Goal: Check status: Check status

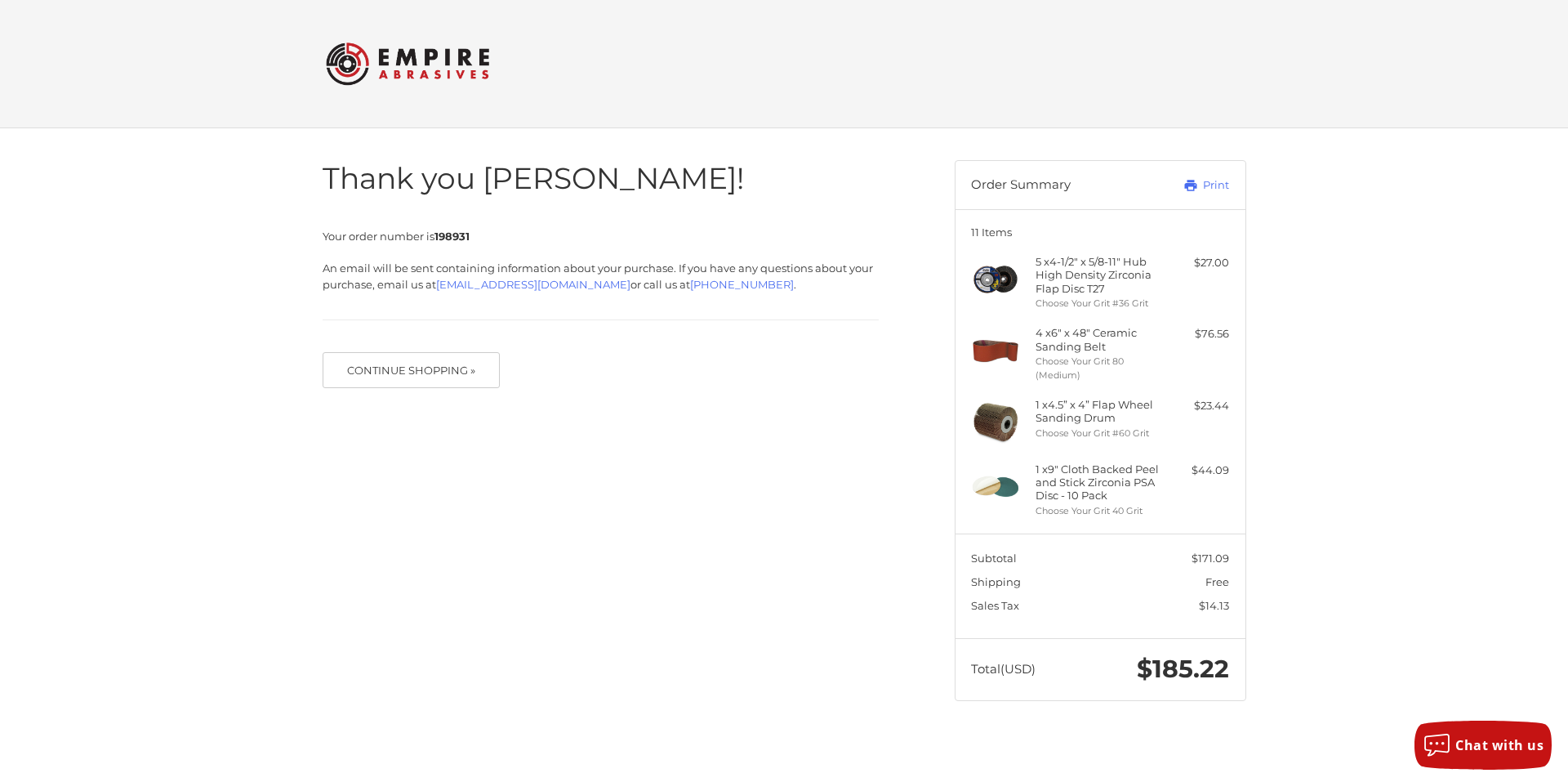
click at [1089, 470] on h4 "1 x 9" Cloth Backed Peel and Stick Zirconia PSA Disc - 10 Pack" at bounding box center [1098, 482] width 125 height 40
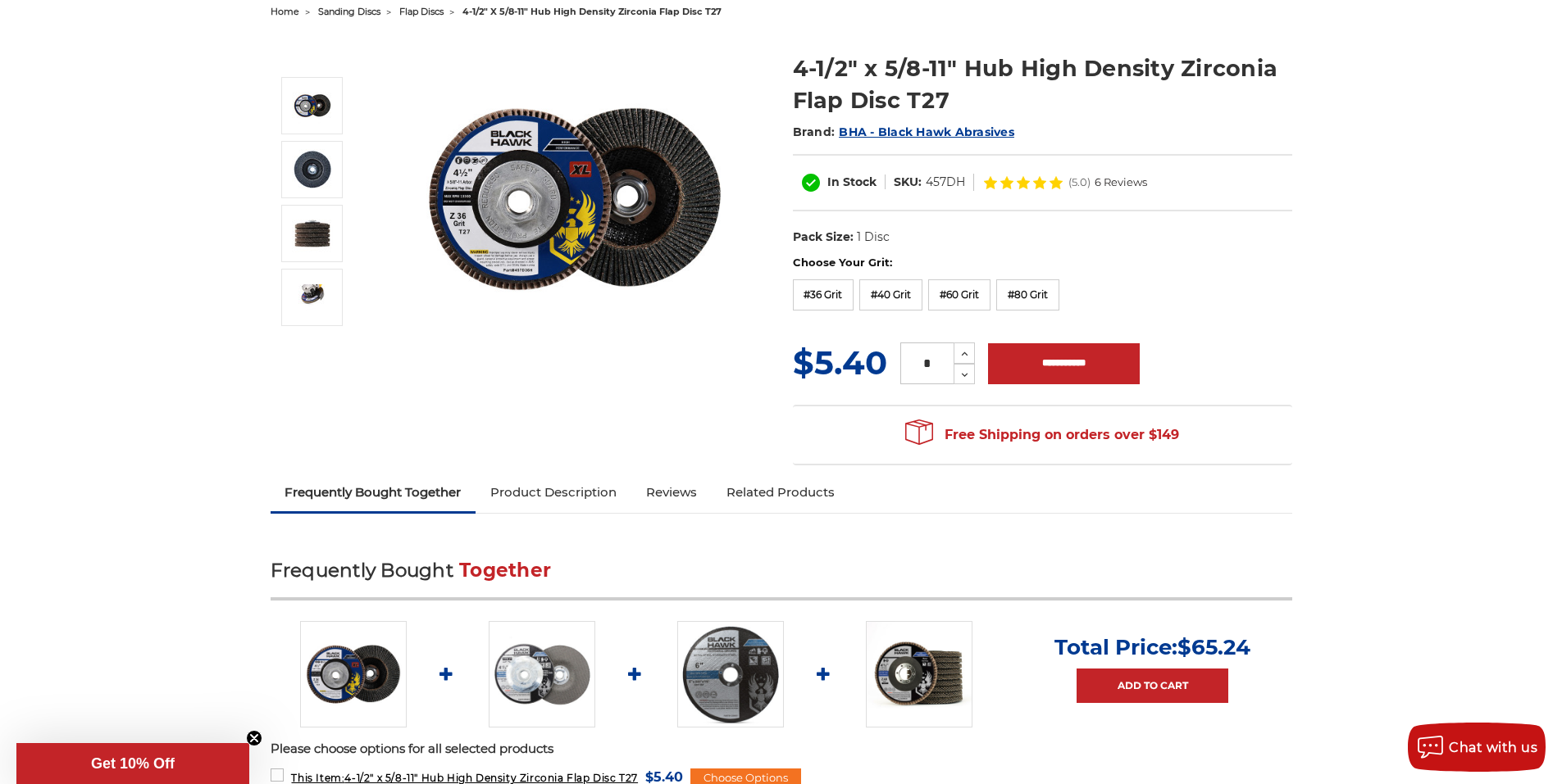
scroll to position [328, 0]
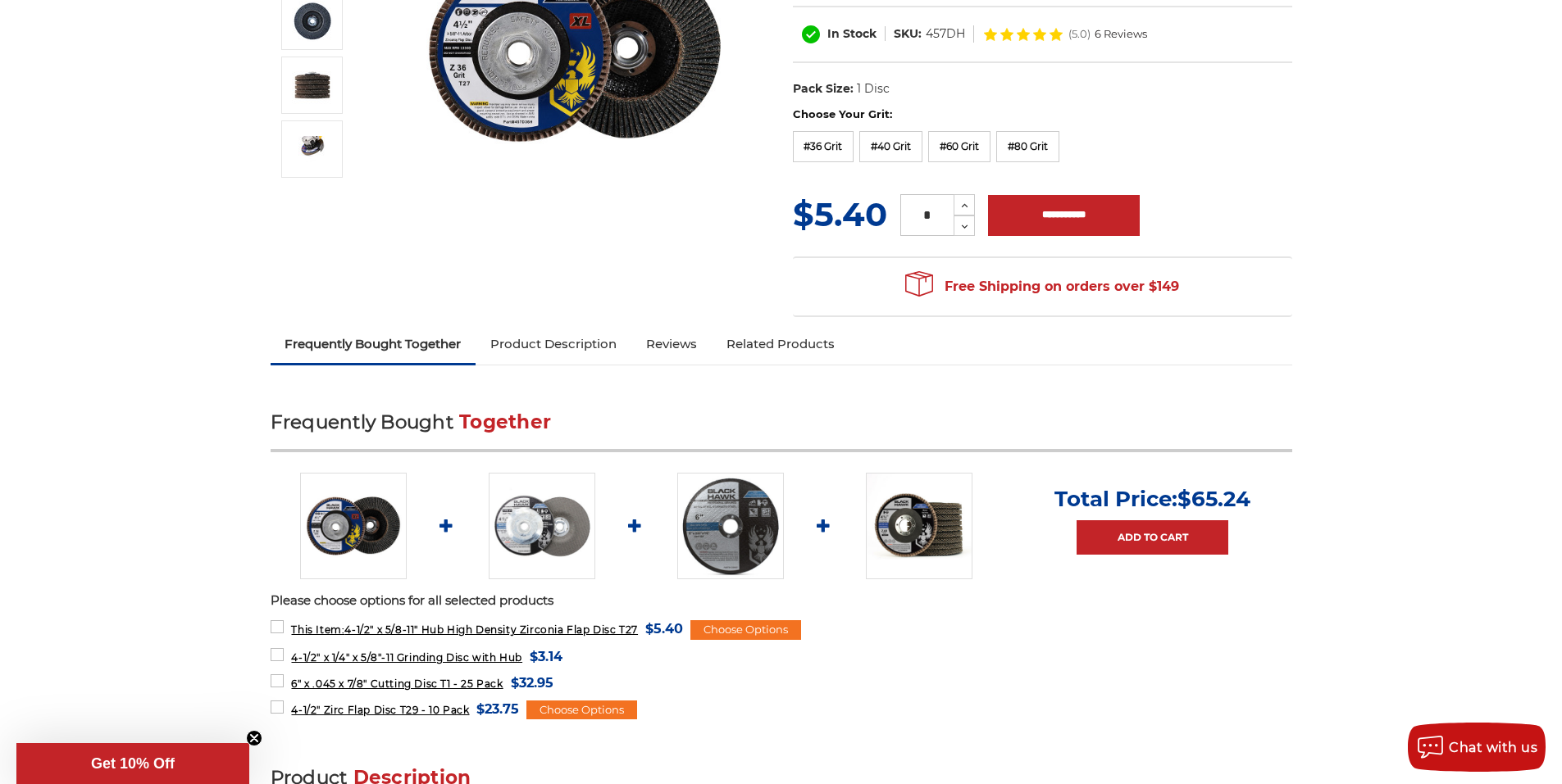
click at [546, 340] on link "Product Description" at bounding box center [554, 344] width 156 height 36
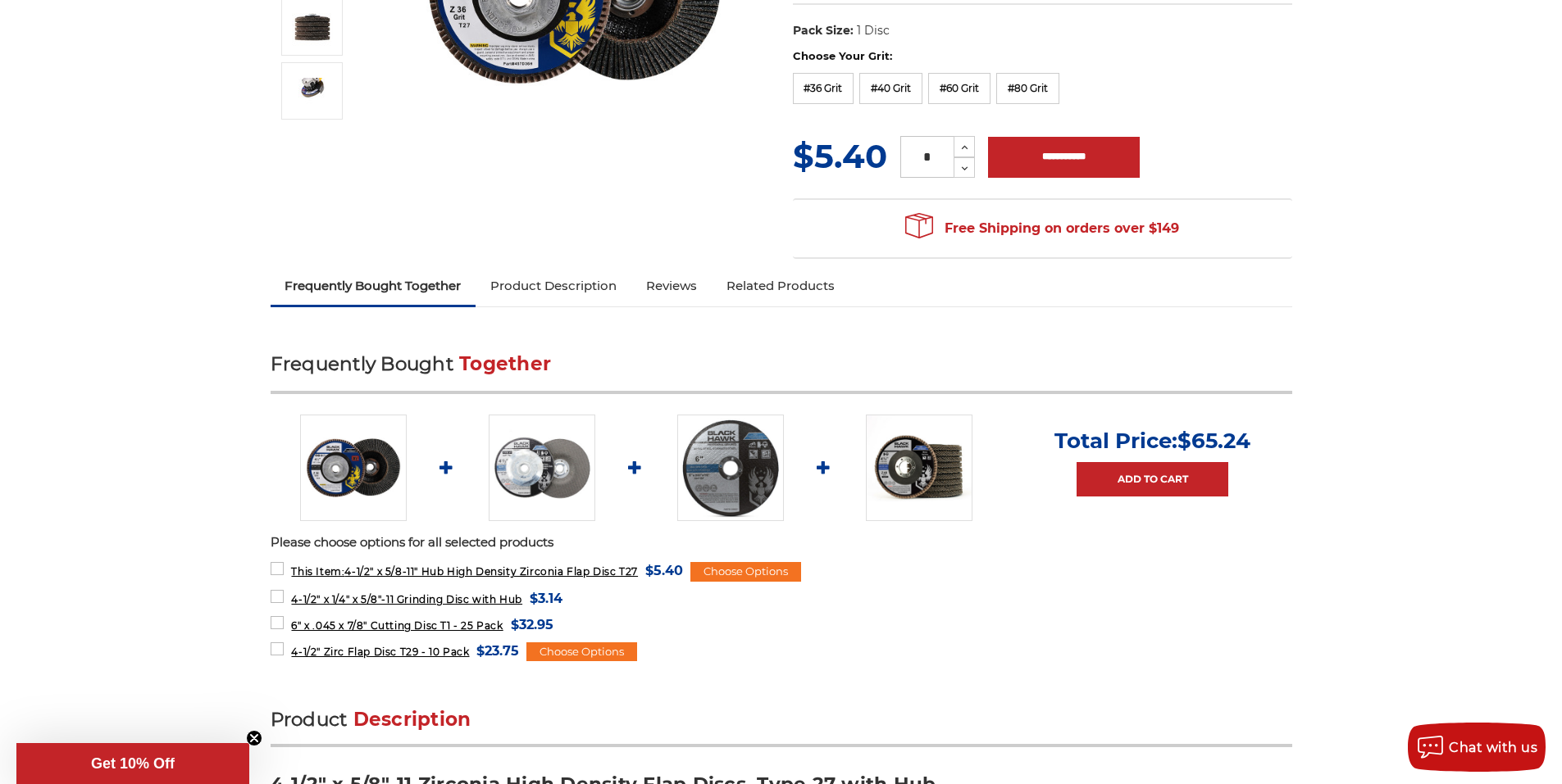
scroll to position [339, 0]
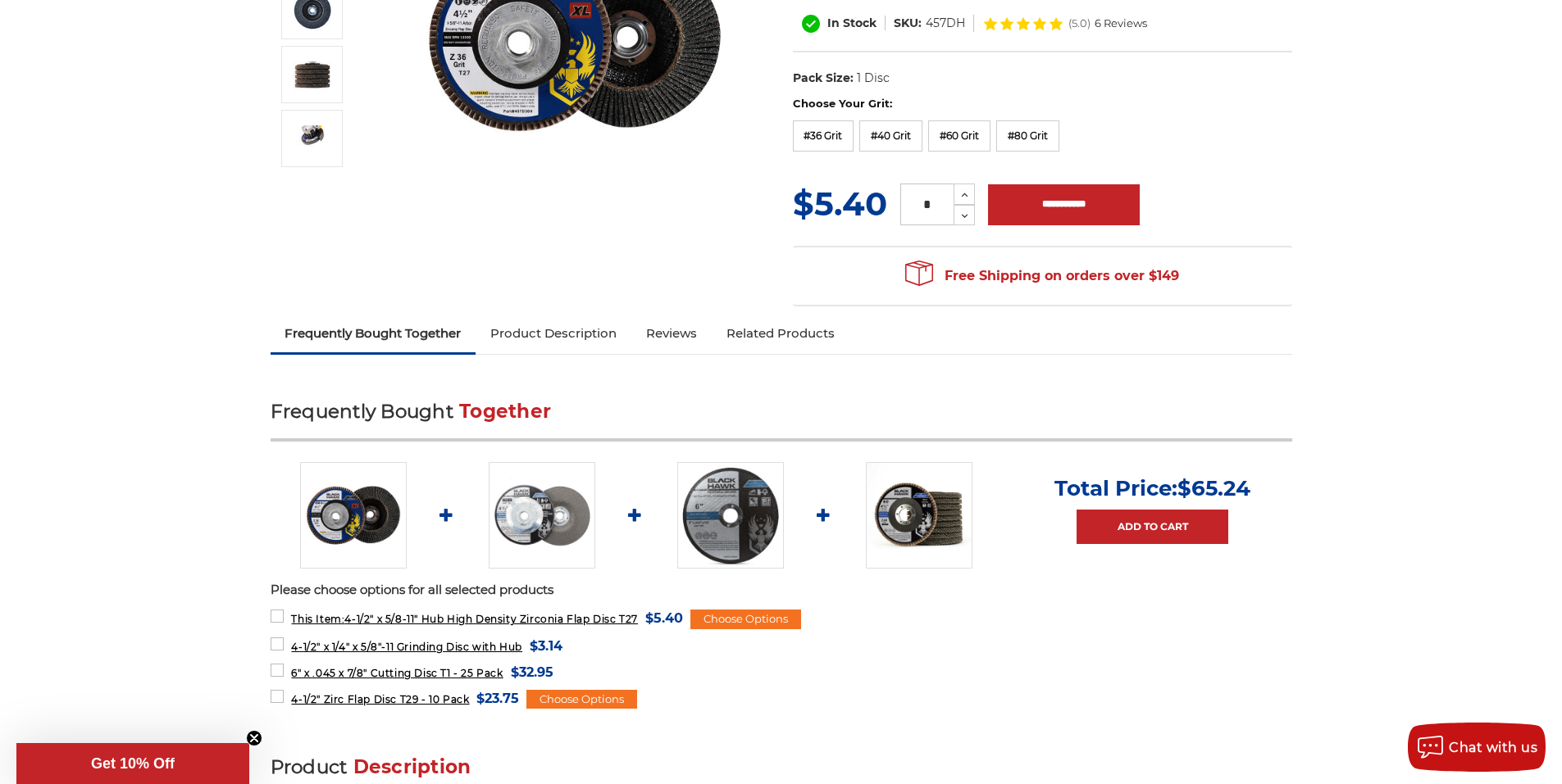
click at [610, 330] on link "Product Description" at bounding box center [554, 333] width 156 height 36
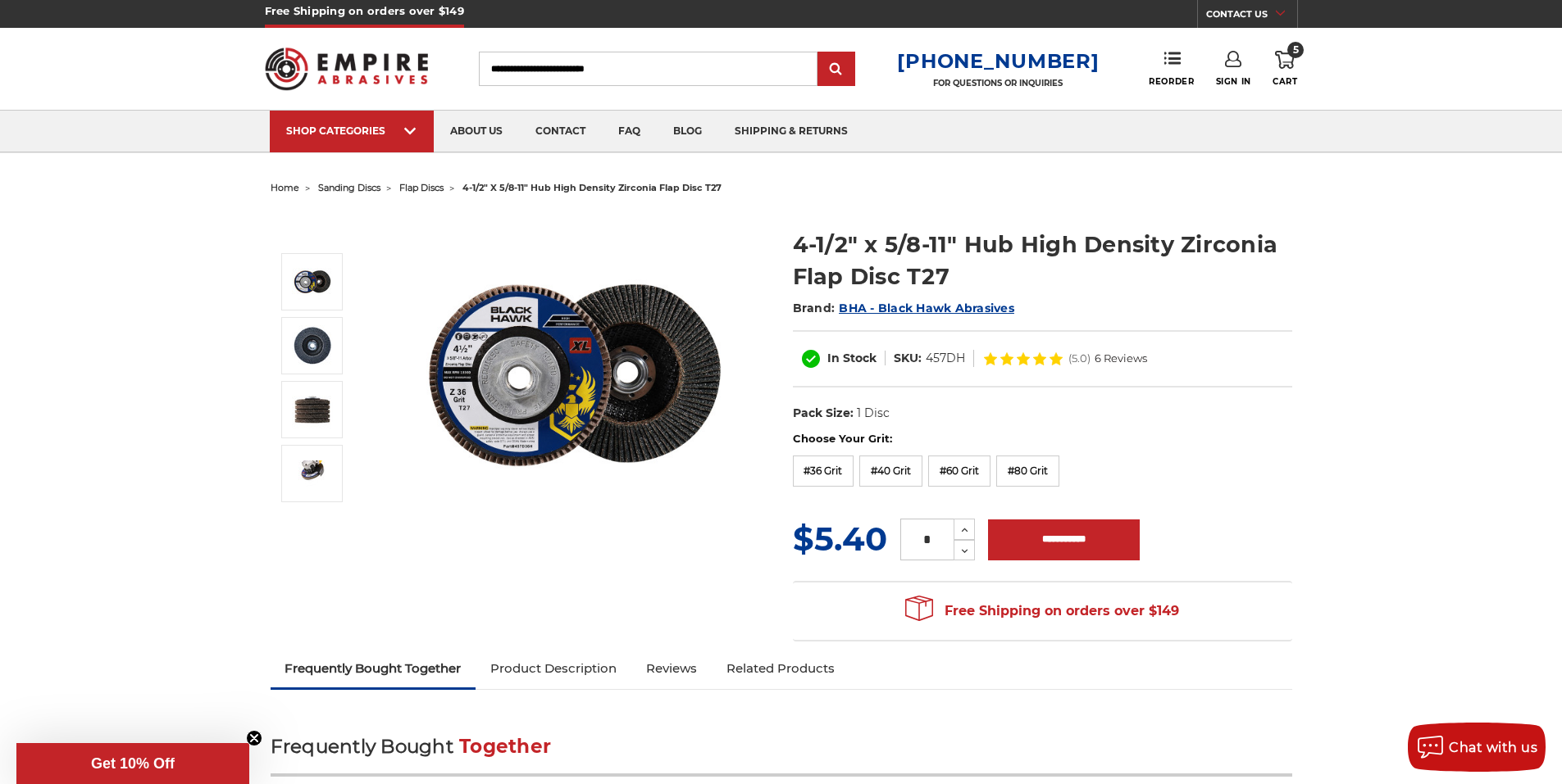
scroll to position [0, 0]
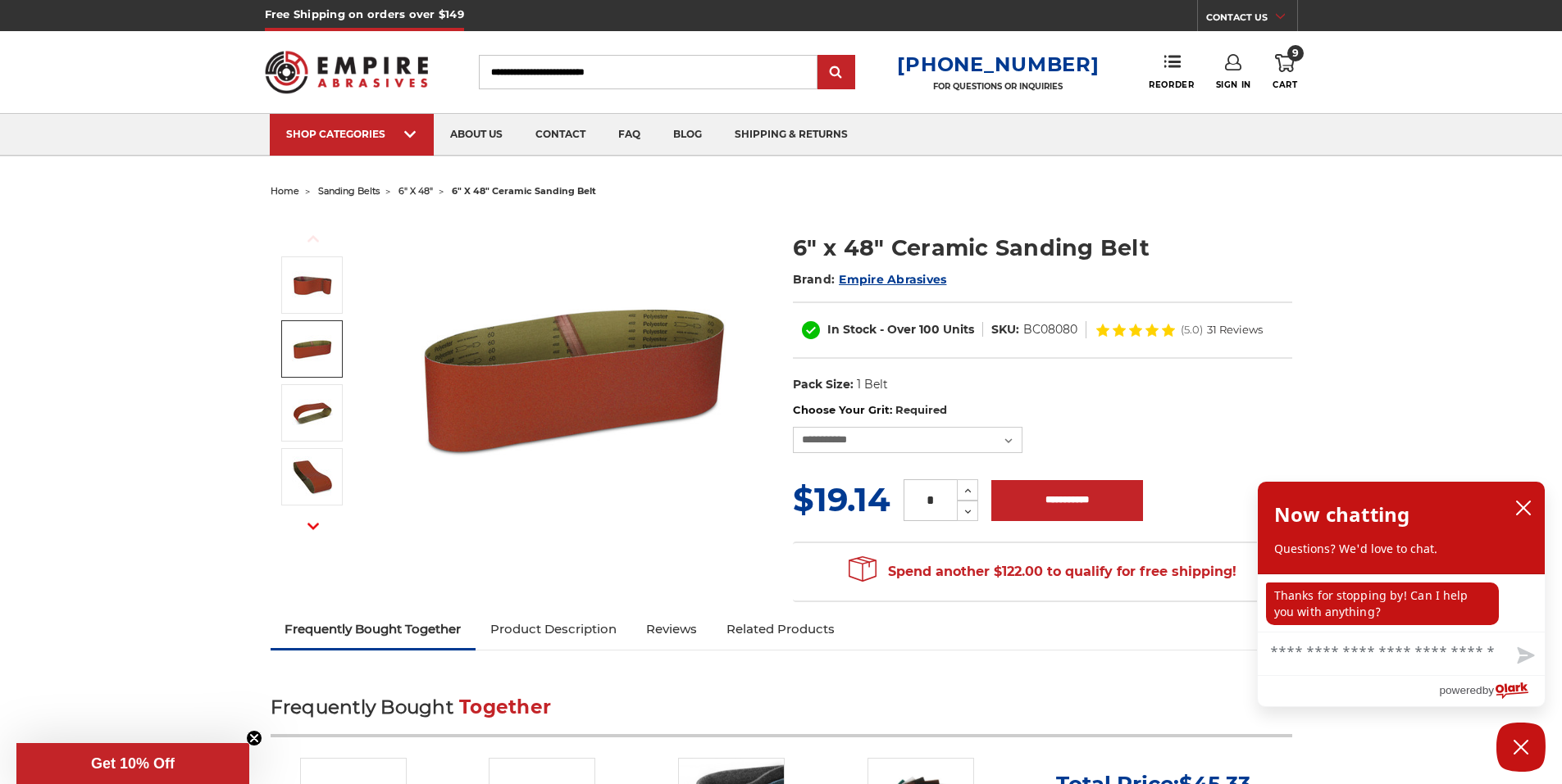
select select "****"
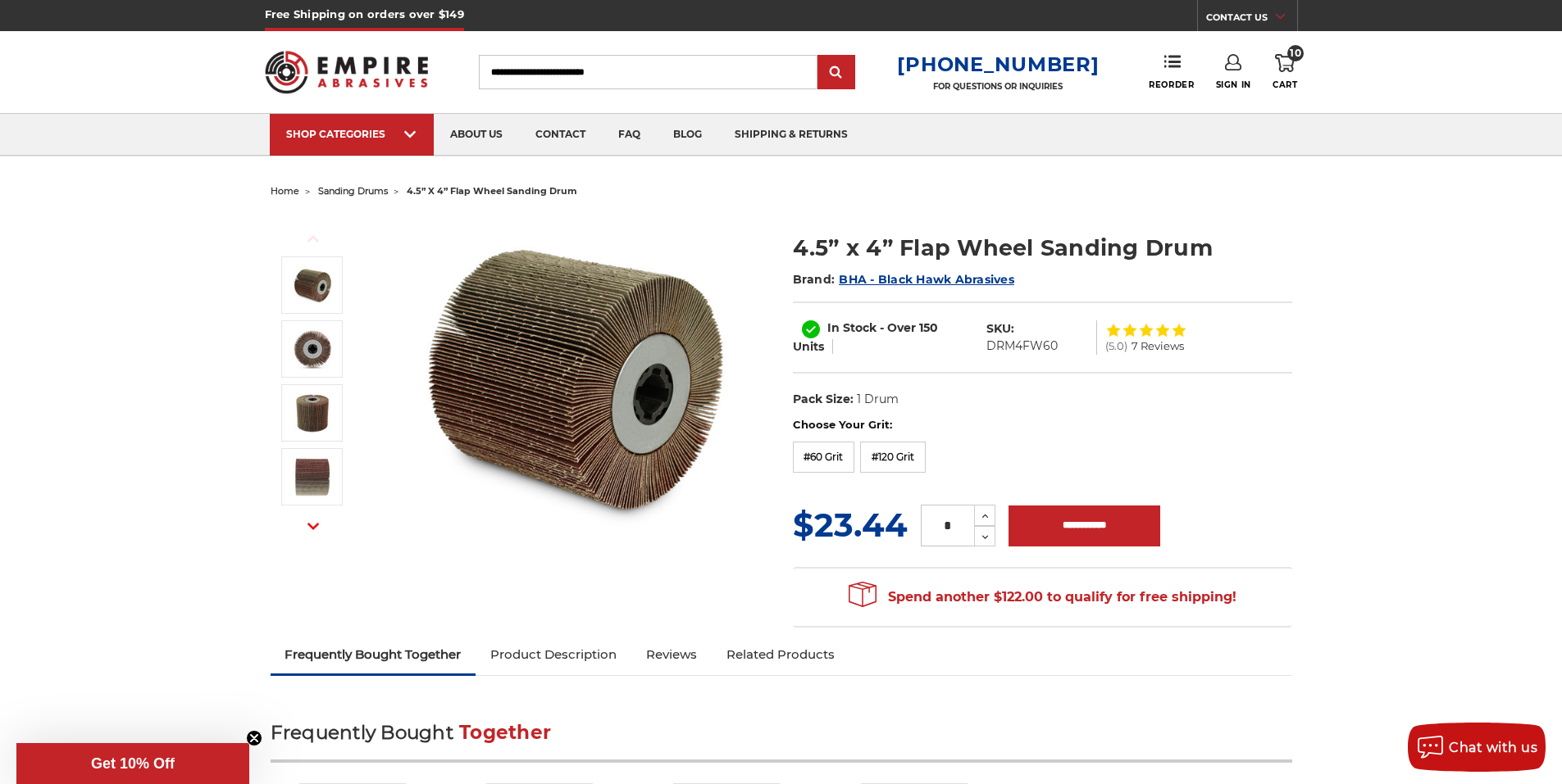
click at [1292, 67] on use at bounding box center [1285, 63] width 20 height 18
click at [1225, 67] on use at bounding box center [1233, 62] width 17 height 17
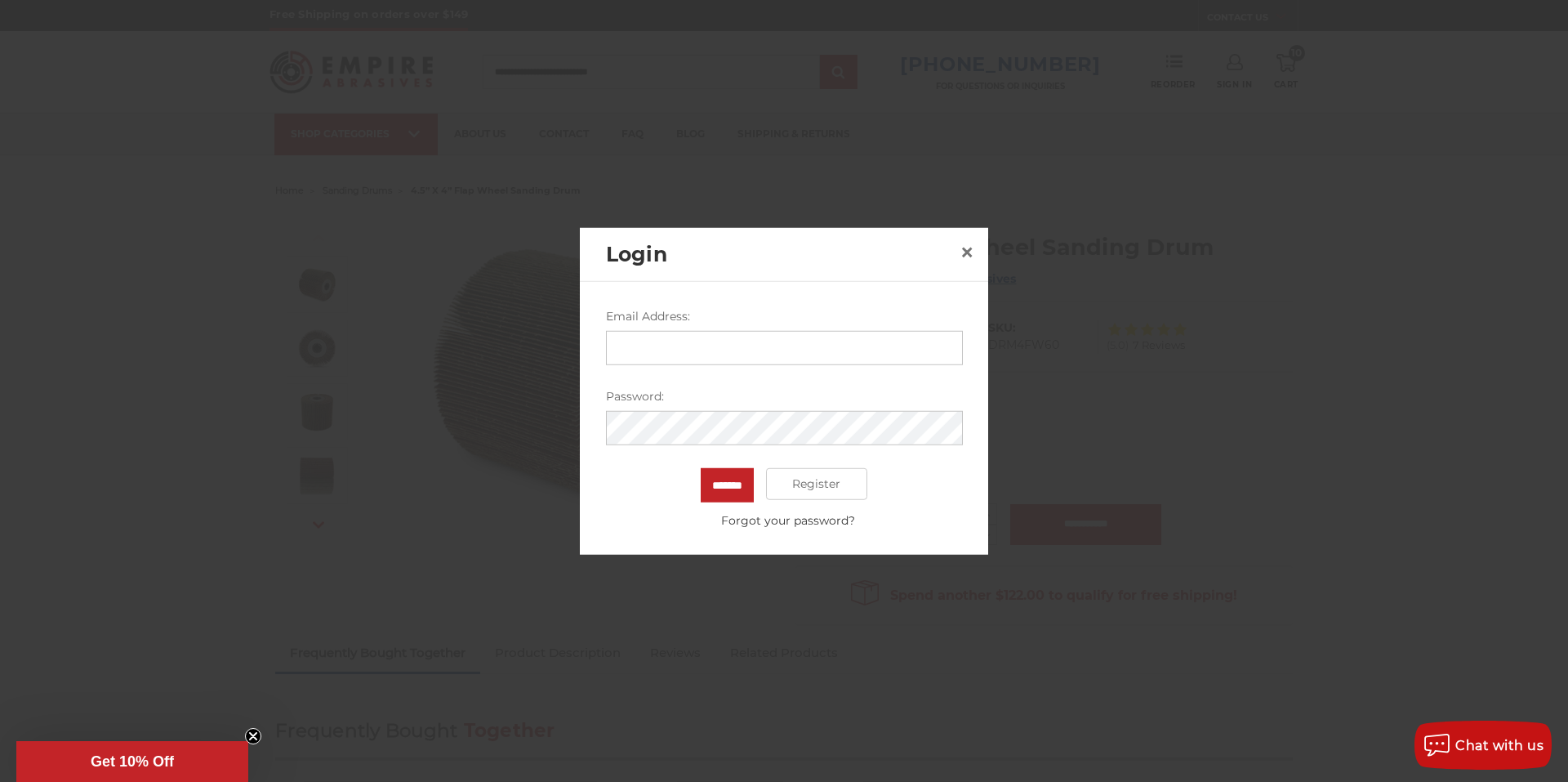
click at [796, 335] on input "Email Address:" at bounding box center [784, 347] width 357 height 34
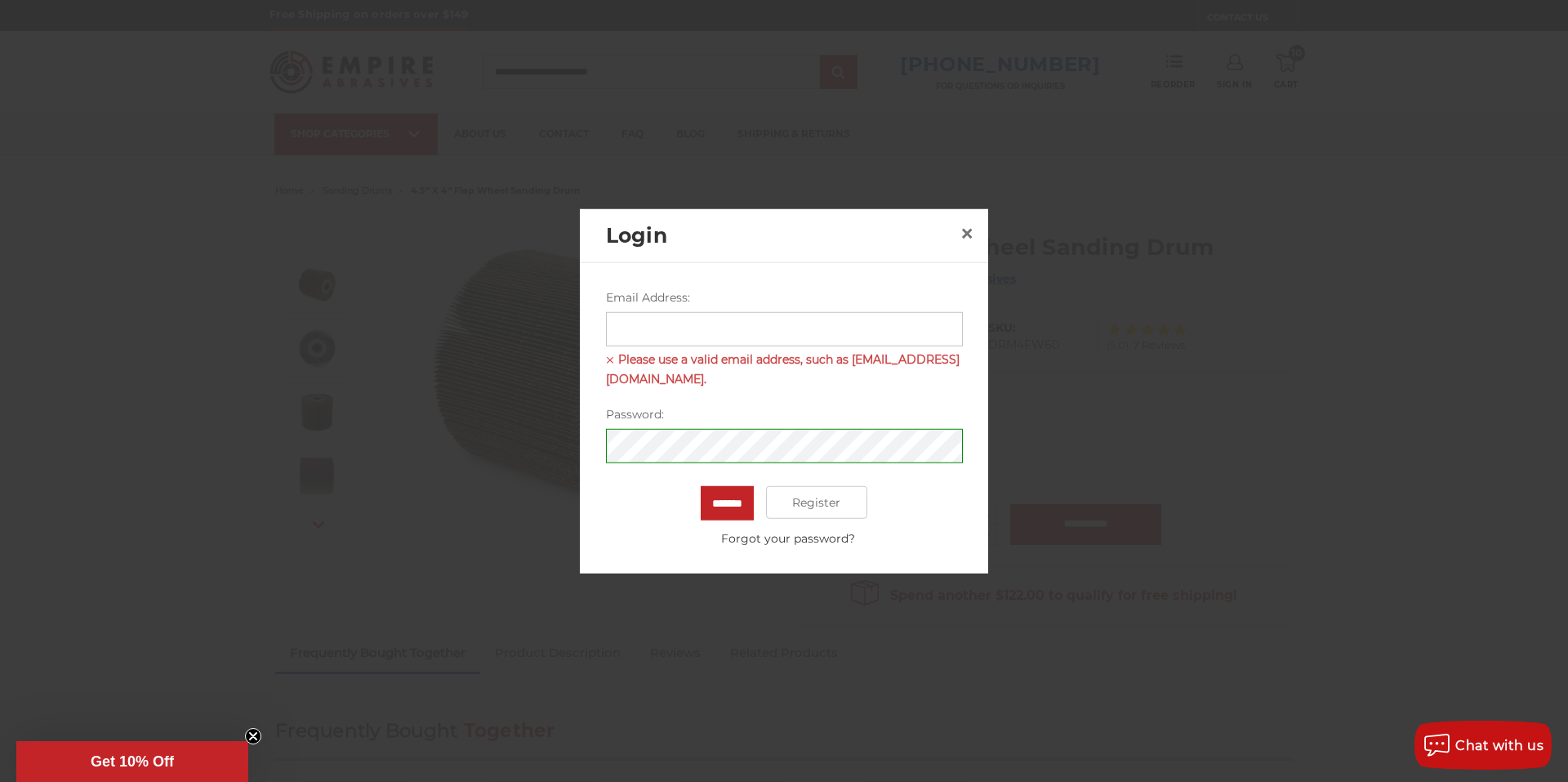
click at [701, 331] on input "Email Address:" at bounding box center [784, 328] width 357 height 34
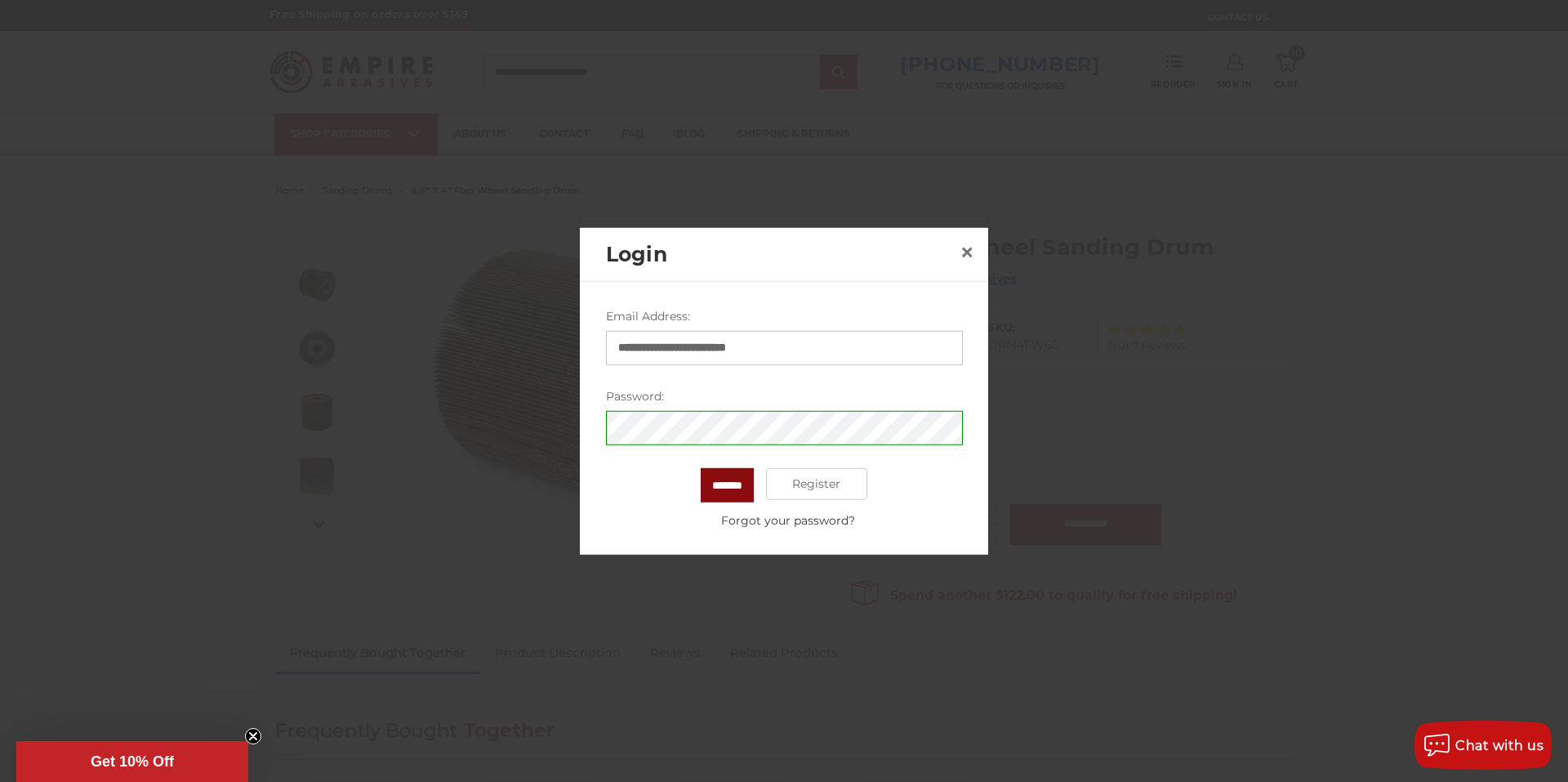
type input "**********"
click at [729, 481] on input "*******" at bounding box center [728, 484] width 53 height 34
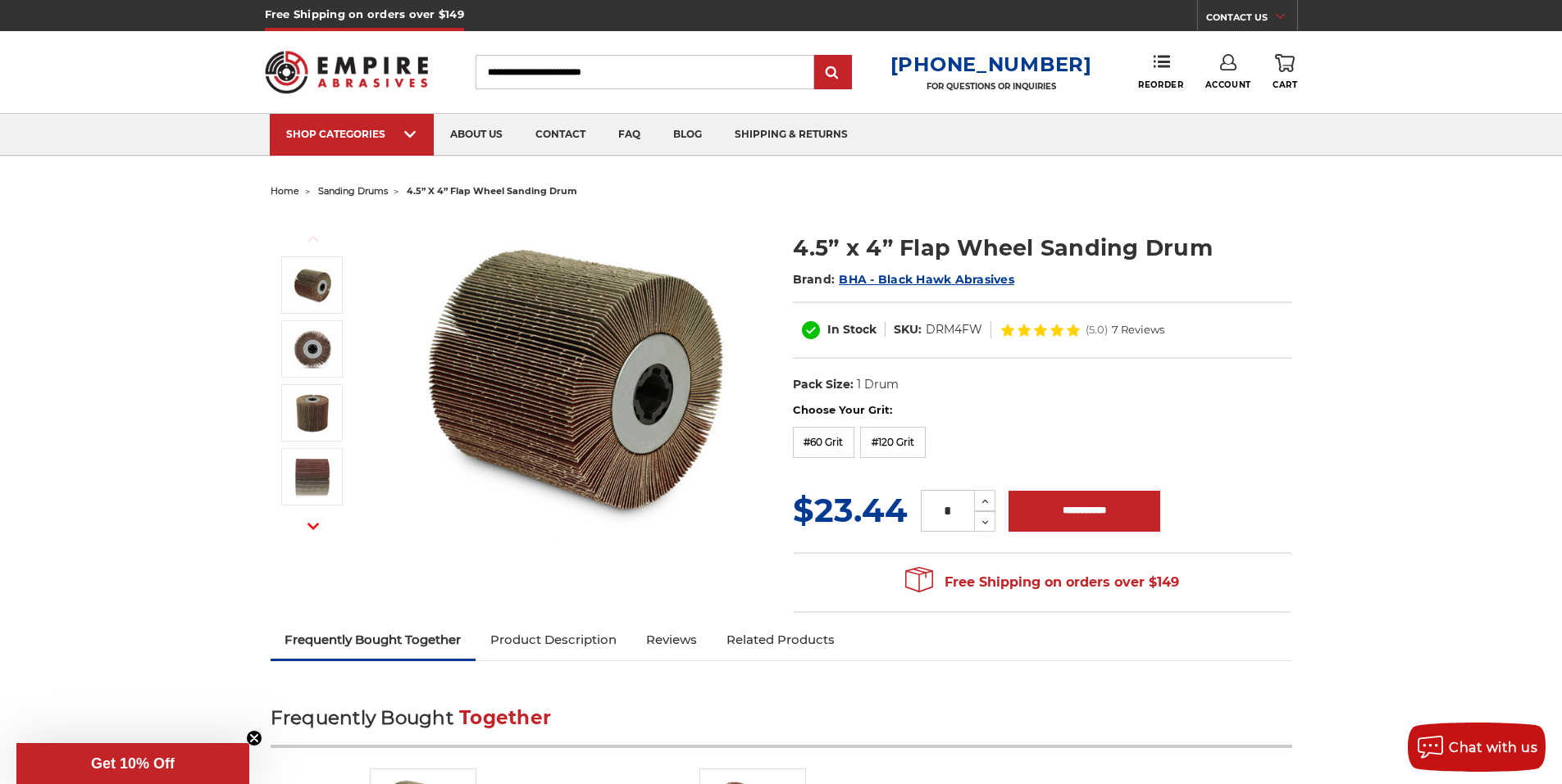
click at [1231, 71] on link "Account" at bounding box center [1228, 72] width 46 height 36
click at [1208, 115] on link "Account" at bounding box center [1227, 106] width 117 height 32
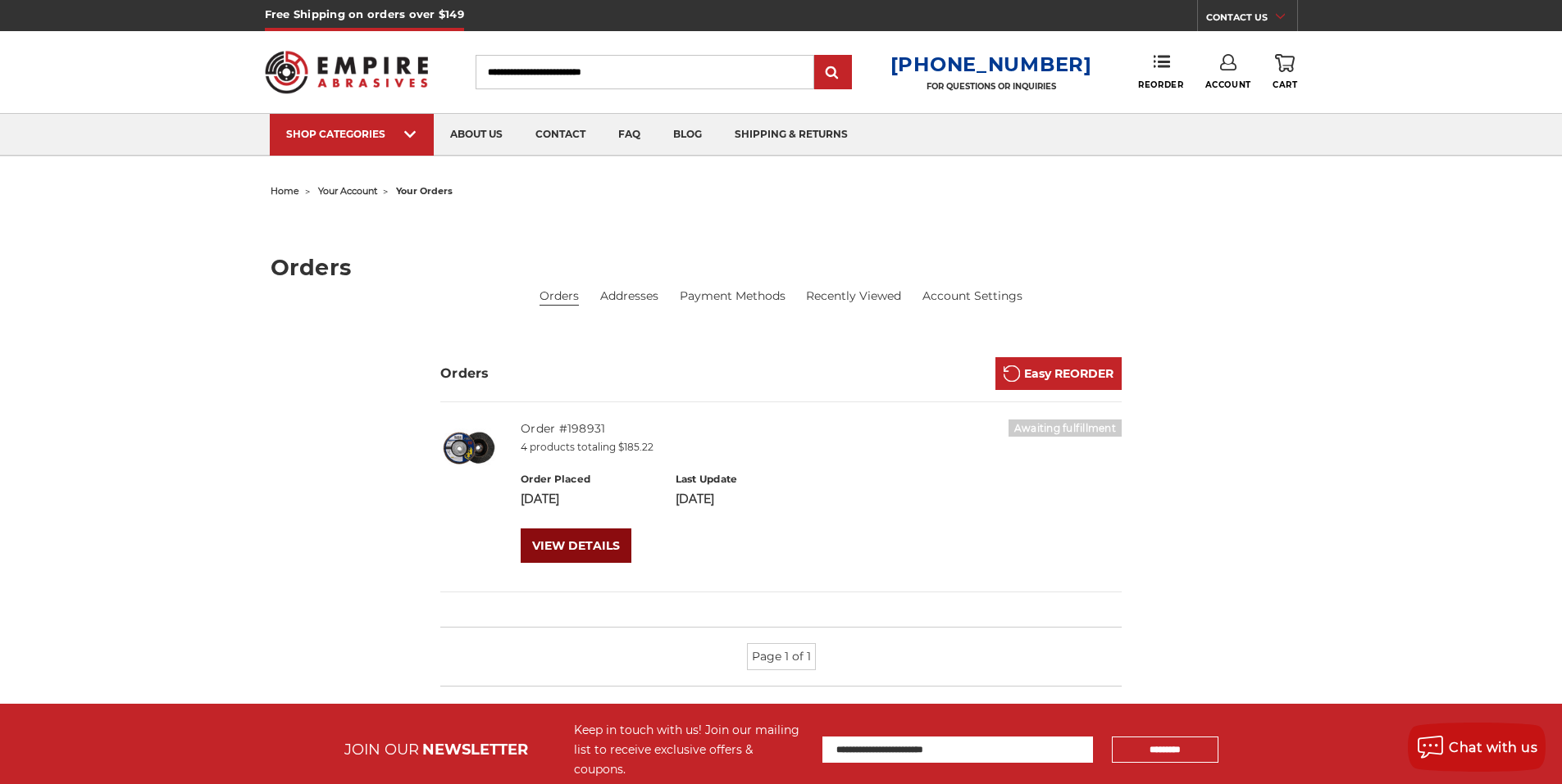
click at [598, 544] on link "VIEW DETAILS" at bounding box center [576, 546] width 110 height 34
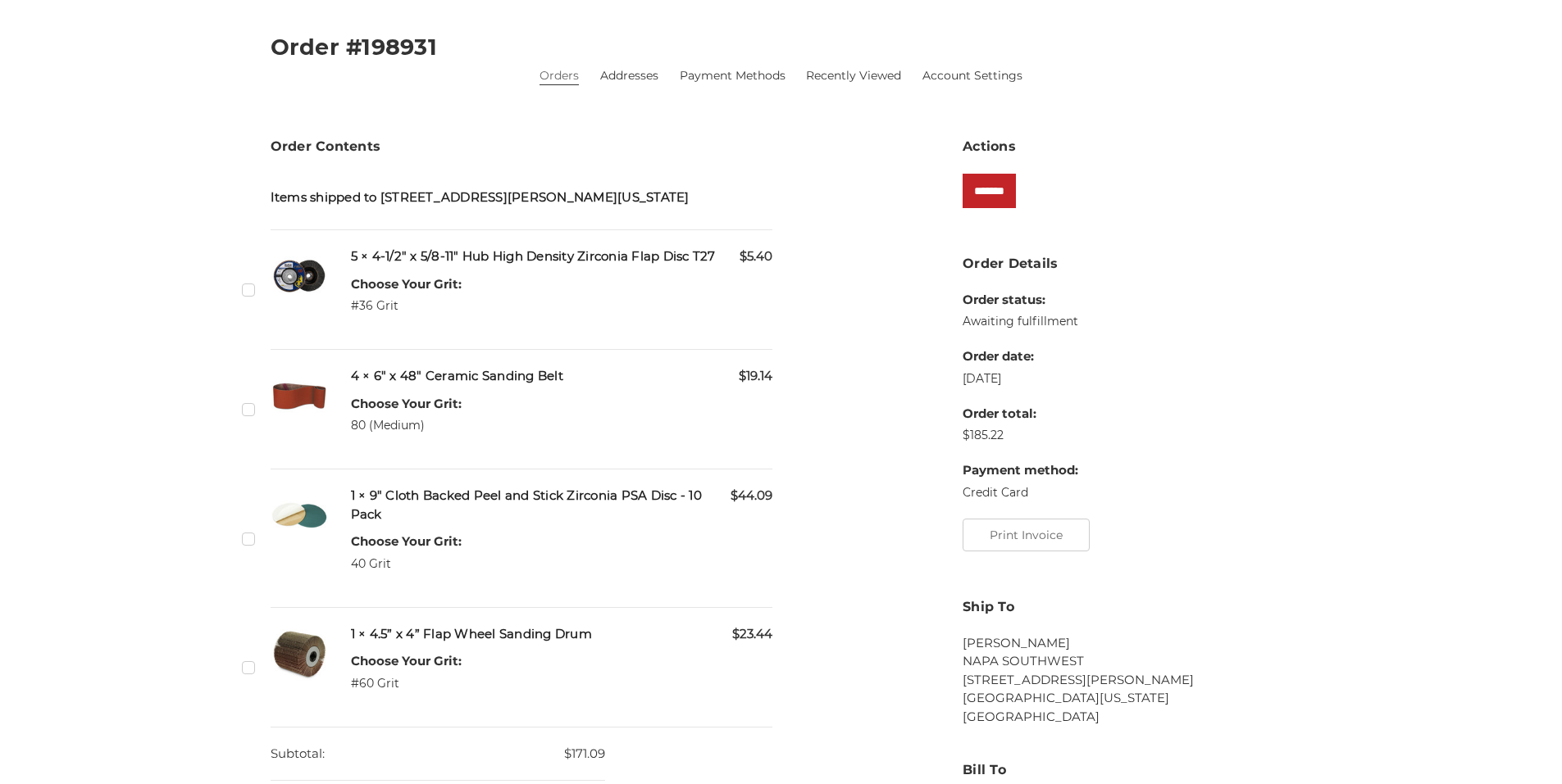
scroll to position [246, 0]
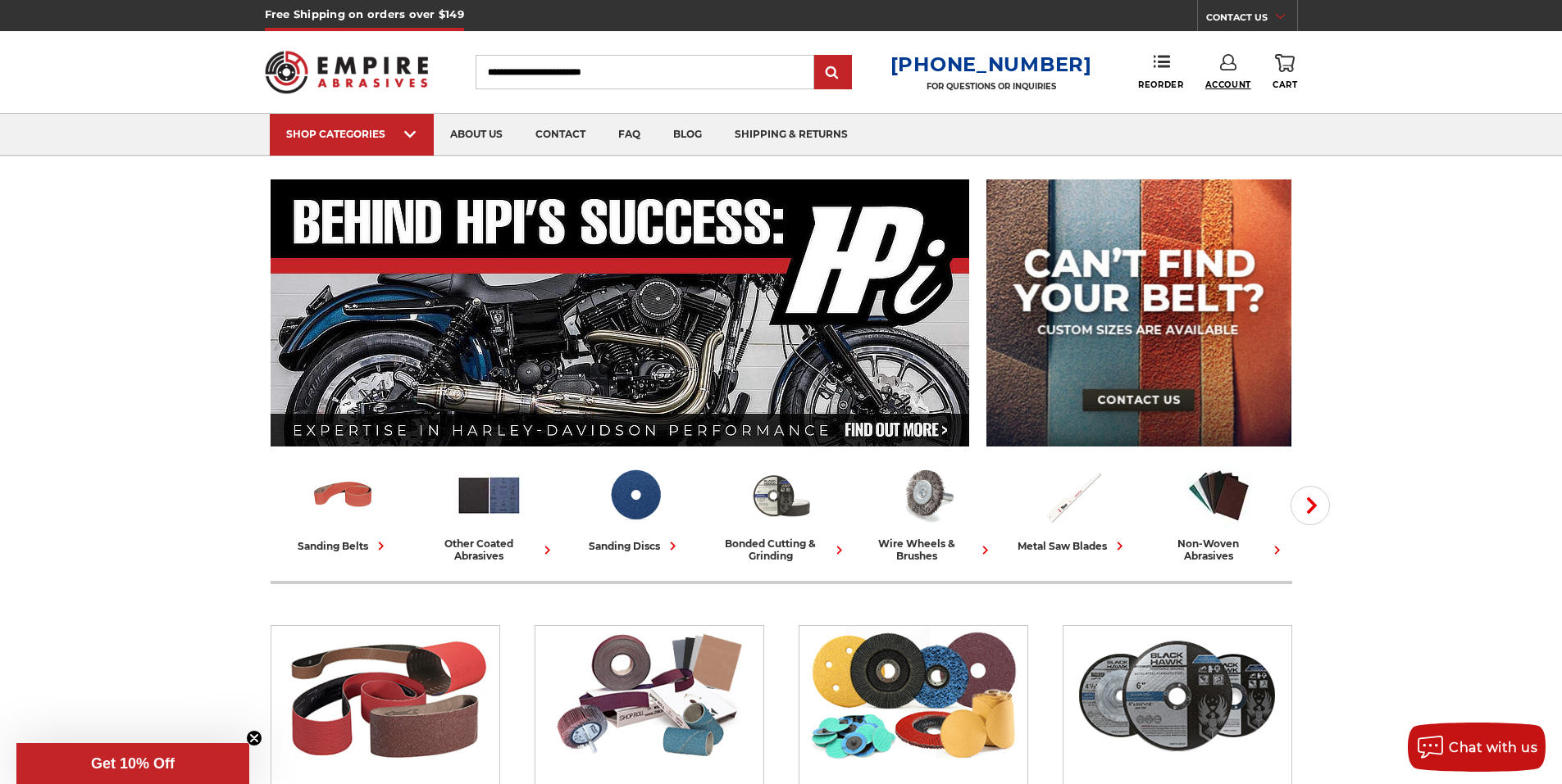
click at [1225, 83] on span "Account" at bounding box center [1228, 85] width 46 height 11
click at [1228, 104] on link "Account" at bounding box center [1227, 106] width 117 height 32
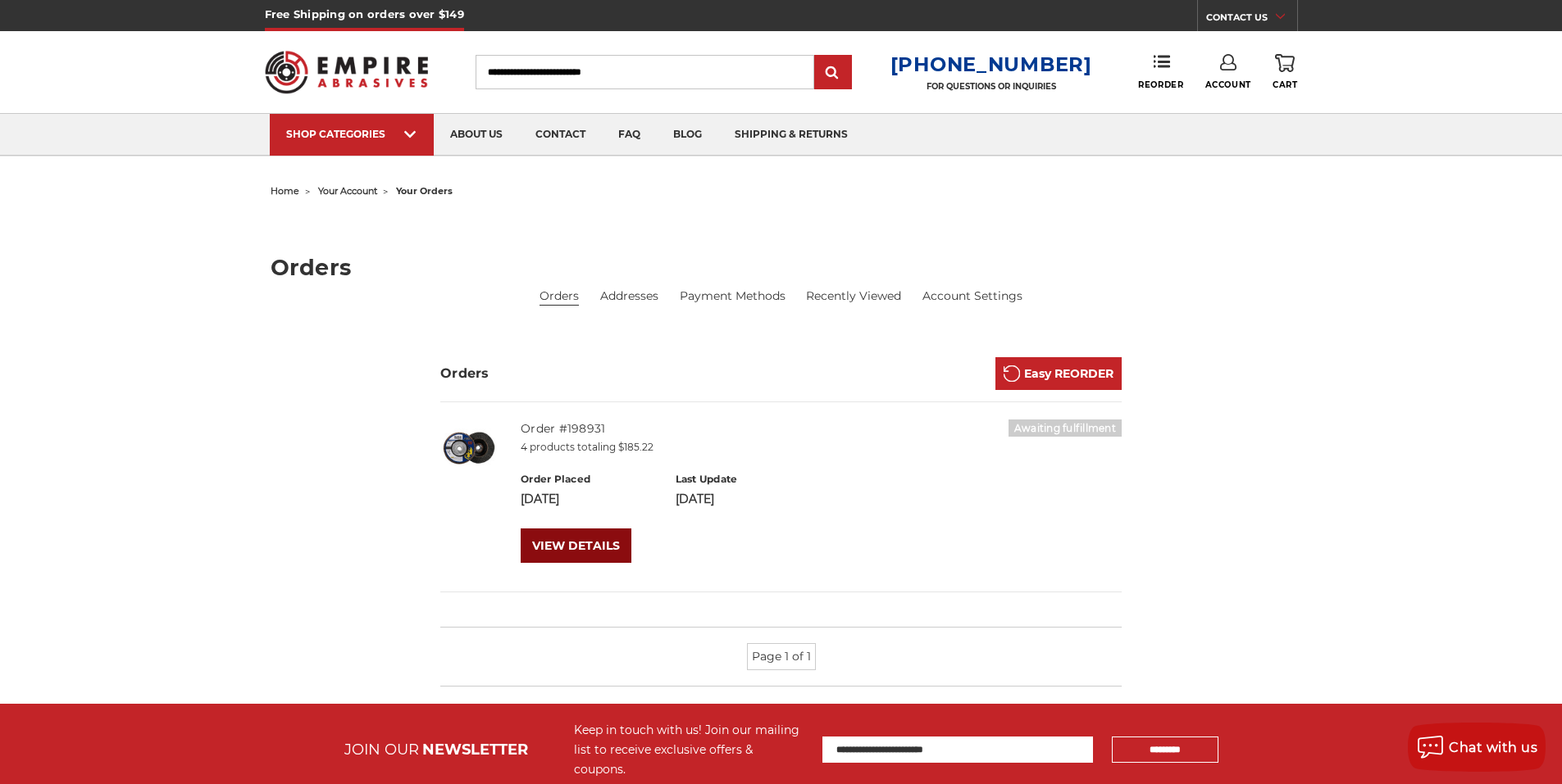
drag, startPoint x: 564, startPoint y: 545, endPoint x: 637, endPoint y: 529, distance: 74.7
click at [566, 545] on link "VIEW DETAILS" at bounding box center [576, 546] width 110 height 34
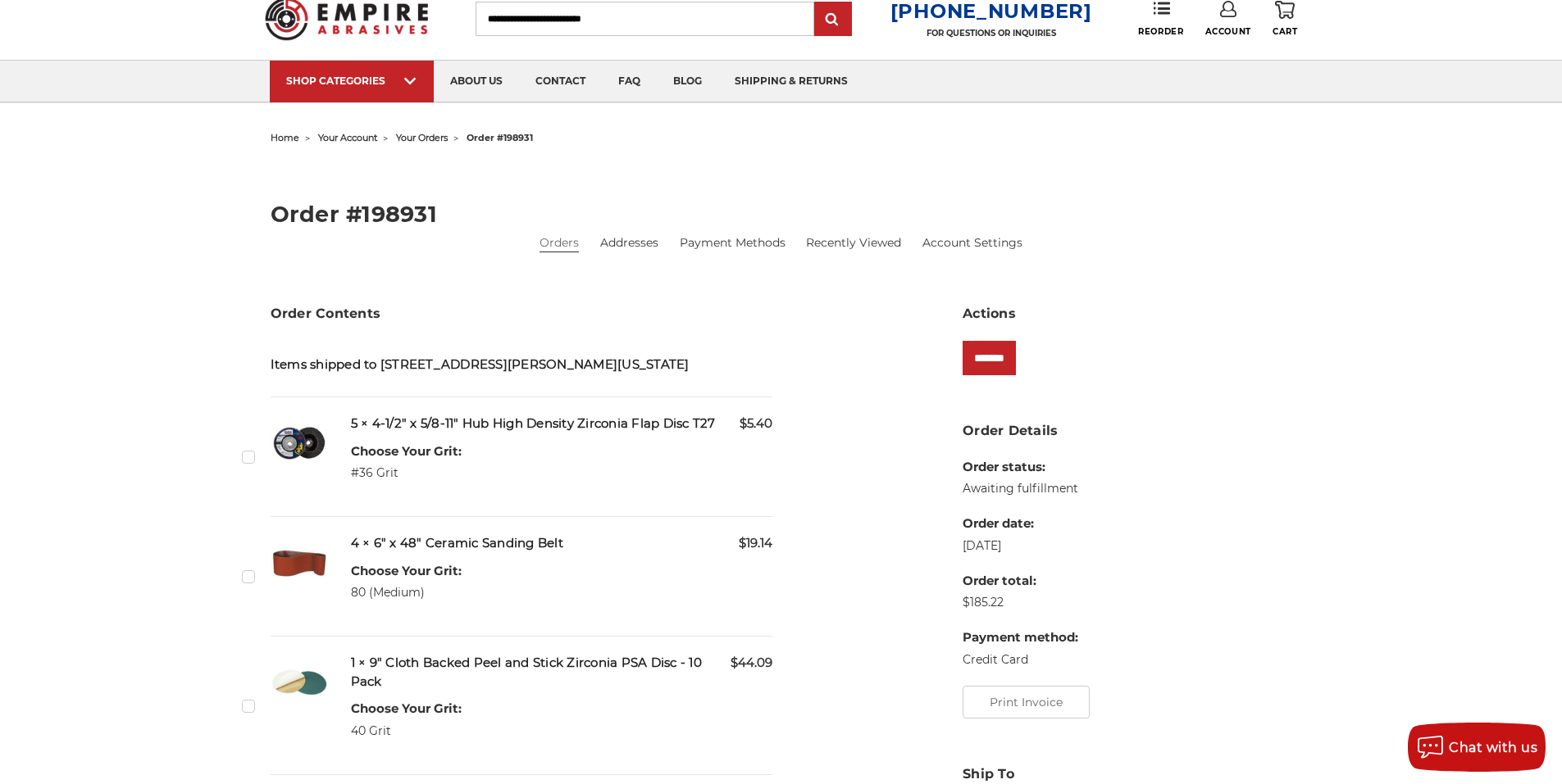
scroll to position [82, 0]
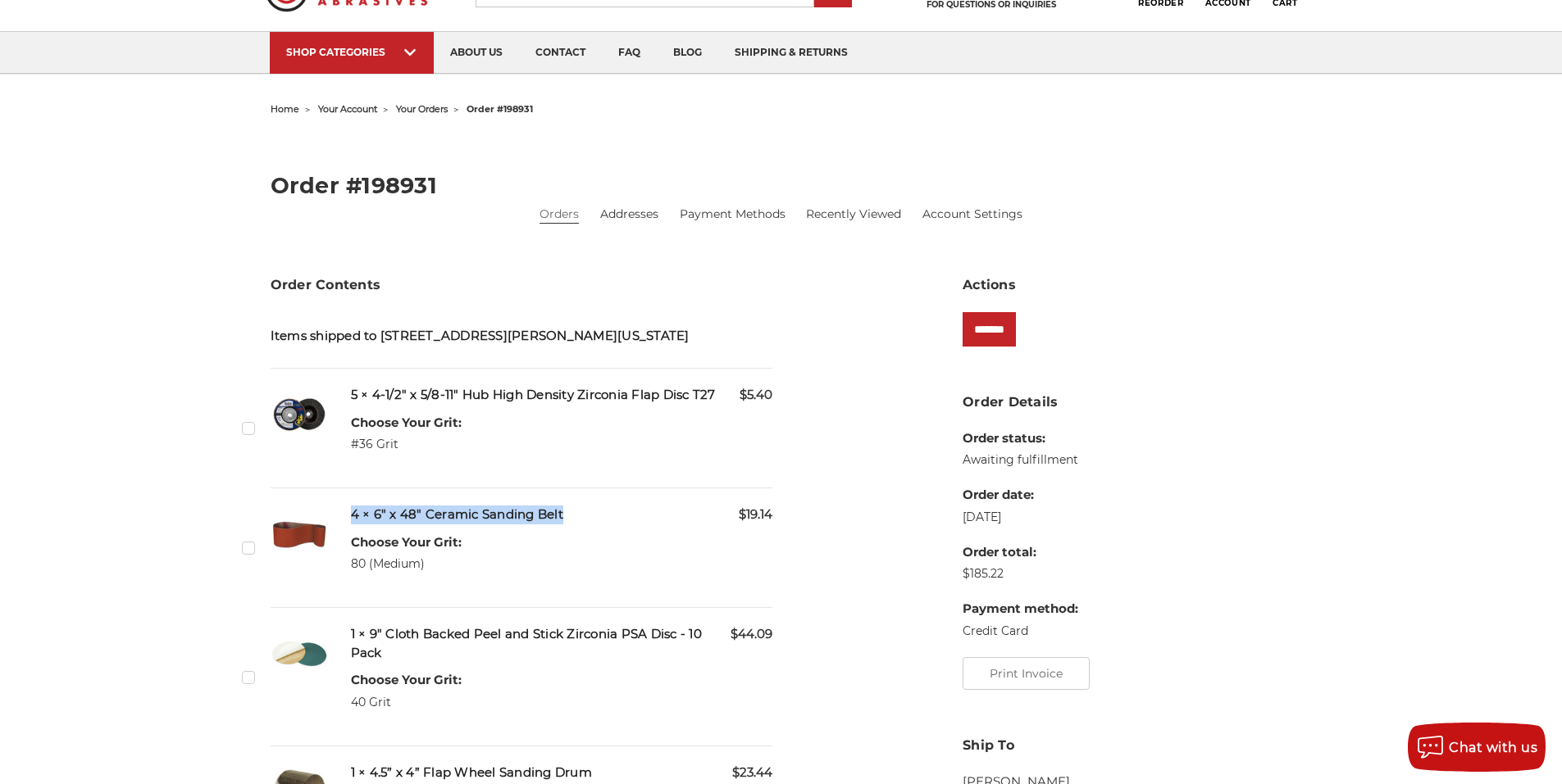
drag, startPoint x: 352, startPoint y: 513, endPoint x: 561, endPoint y: 508, distance: 209.1
click at [561, 508] on h5 "4 × 6" x 48" Ceramic Sanding Belt" at bounding box center [562, 514] width 422 height 19
copy h5 "4 × 6" x 48" Ceramic Sanding Belt"
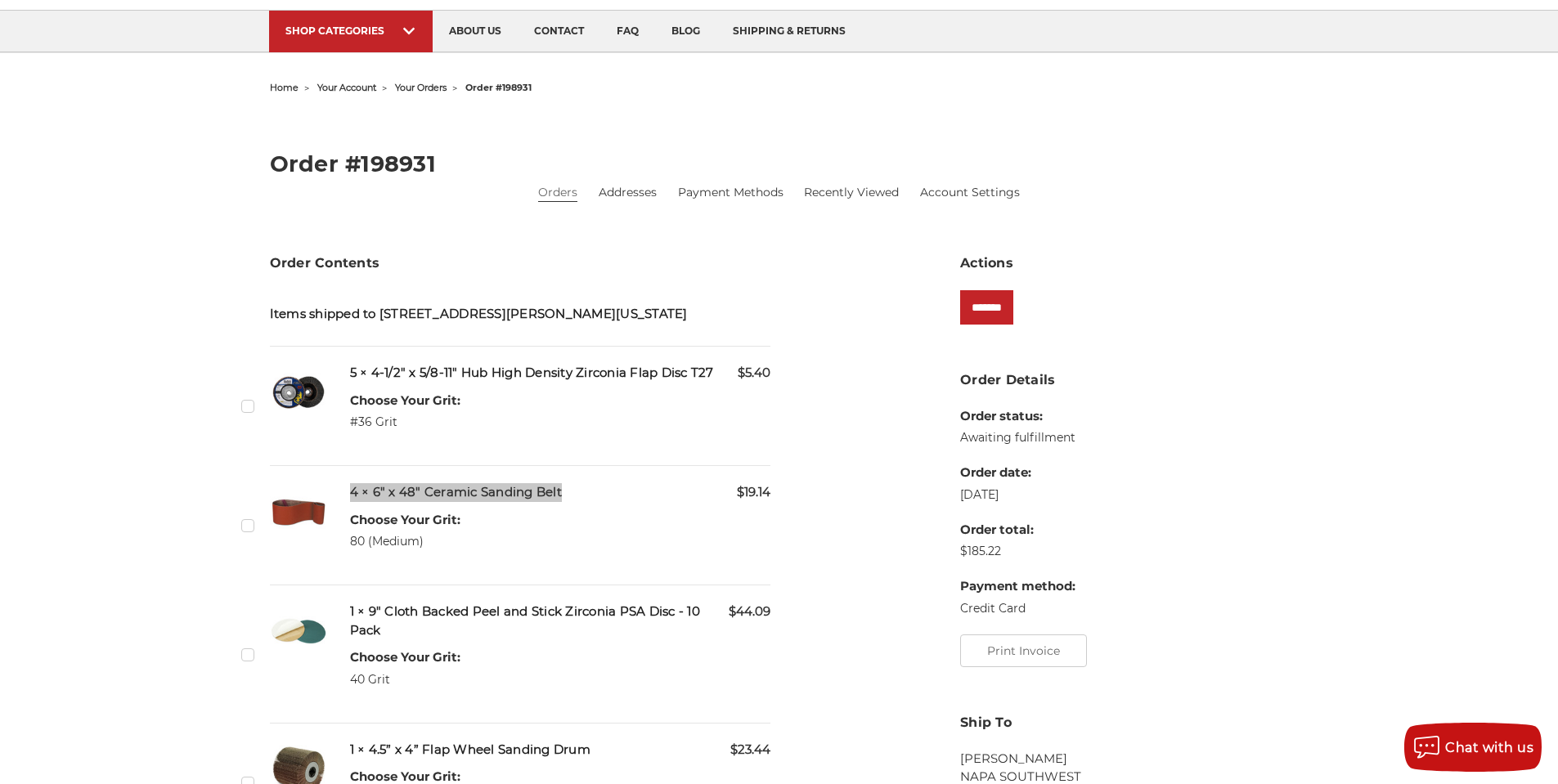
scroll to position [0, 0]
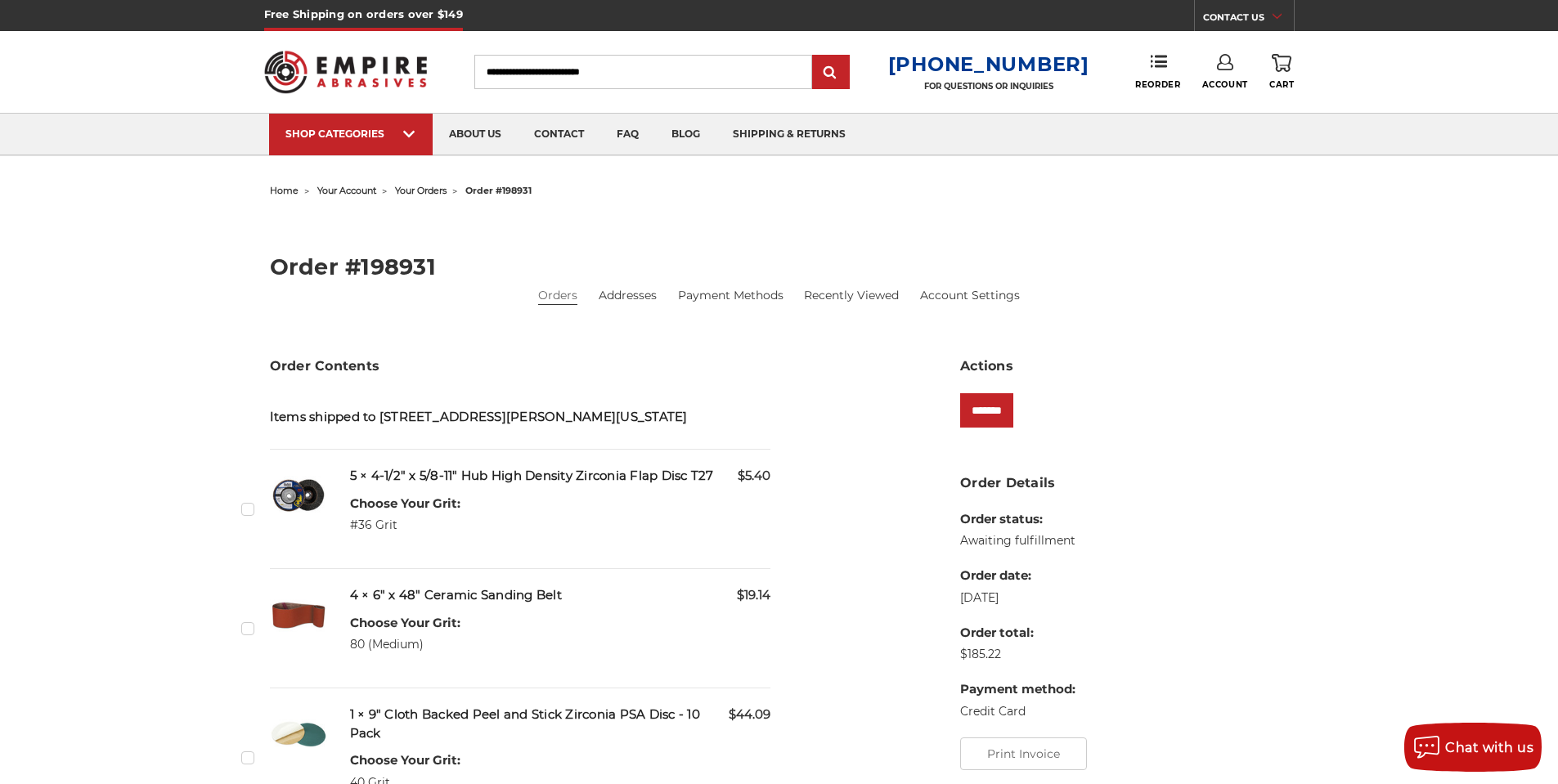
click at [1219, 65] on use at bounding box center [1225, 62] width 17 height 17
click at [1230, 108] on link "Account" at bounding box center [1224, 106] width 117 height 31
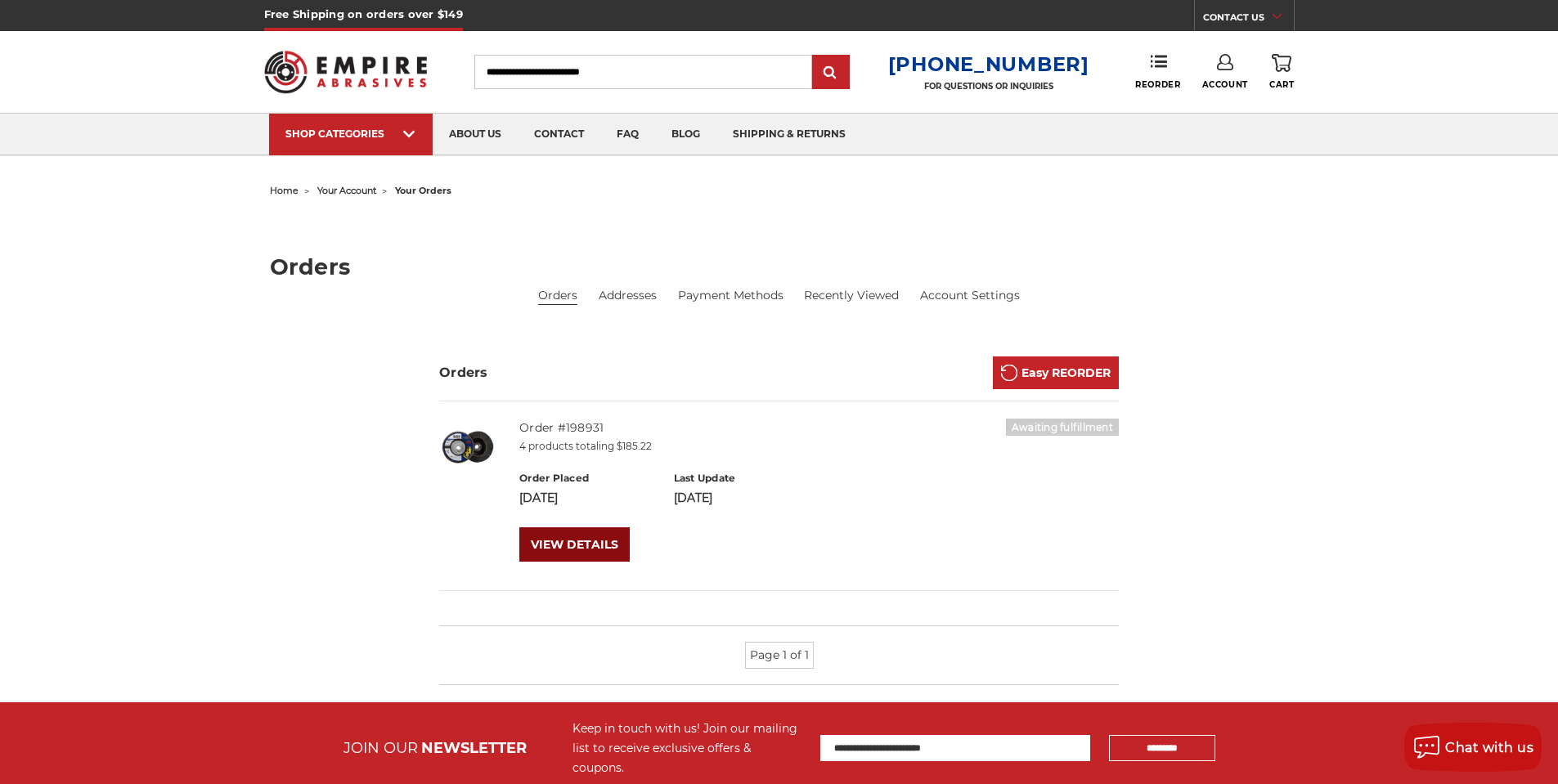
click at [601, 541] on link "VIEW DETAILS" at bounding box center [574, 544] width 110 height 34
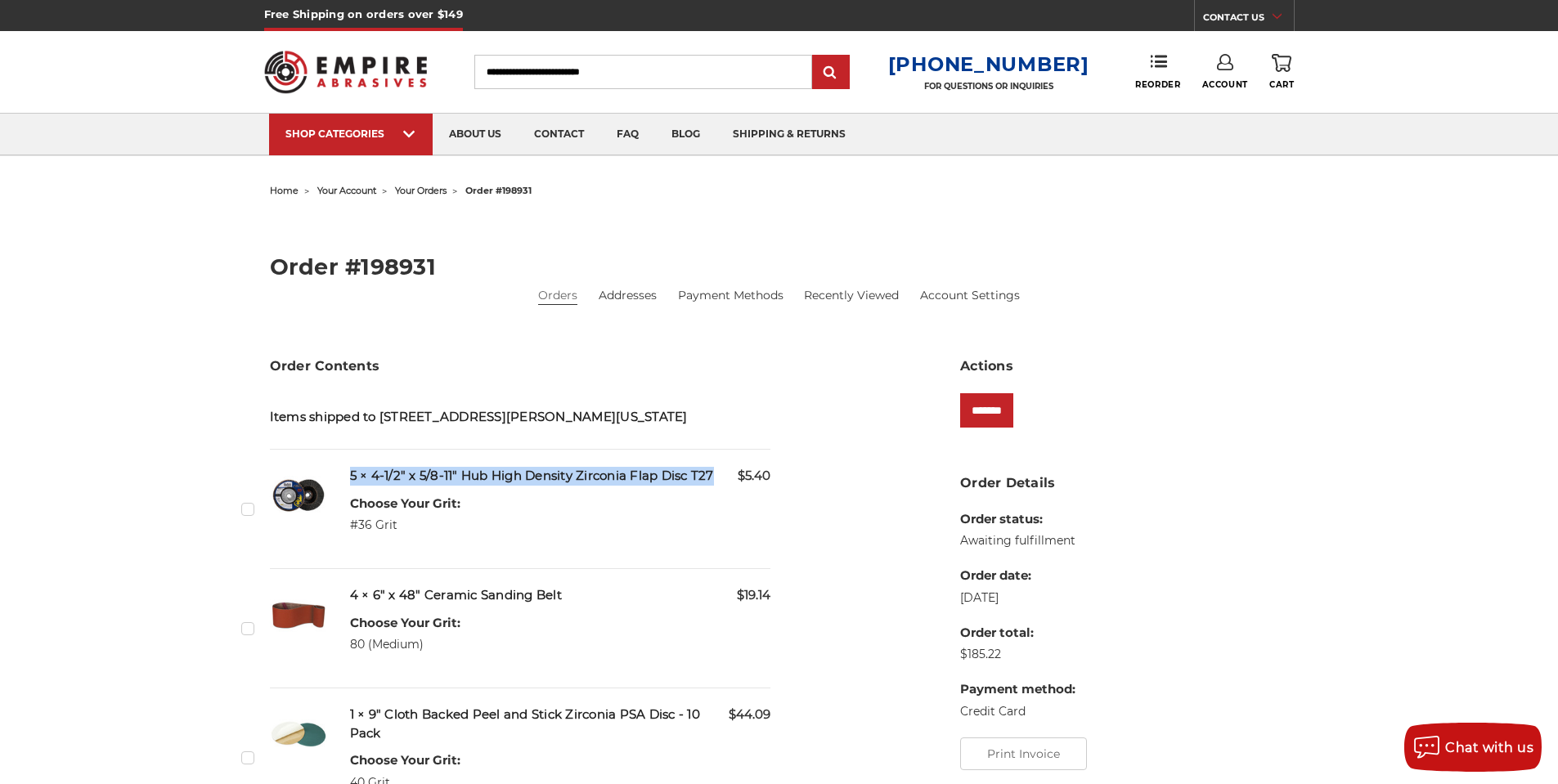
drag, startPoint x: 351, startPoint y: 475, endPoint x: 713, endPoint y: 473, distance: 362.0
click at [713, 473] on h5 "5 × 4-1/2" x 5/8-11" Hub High Density Zirconia Flap Disc T27" at bounding box center [560, 476] width 421 height 19
copy h5 "5 × 4-1/2" x 5/8-11" Hub High Density Zirconia Flap Disc T27"
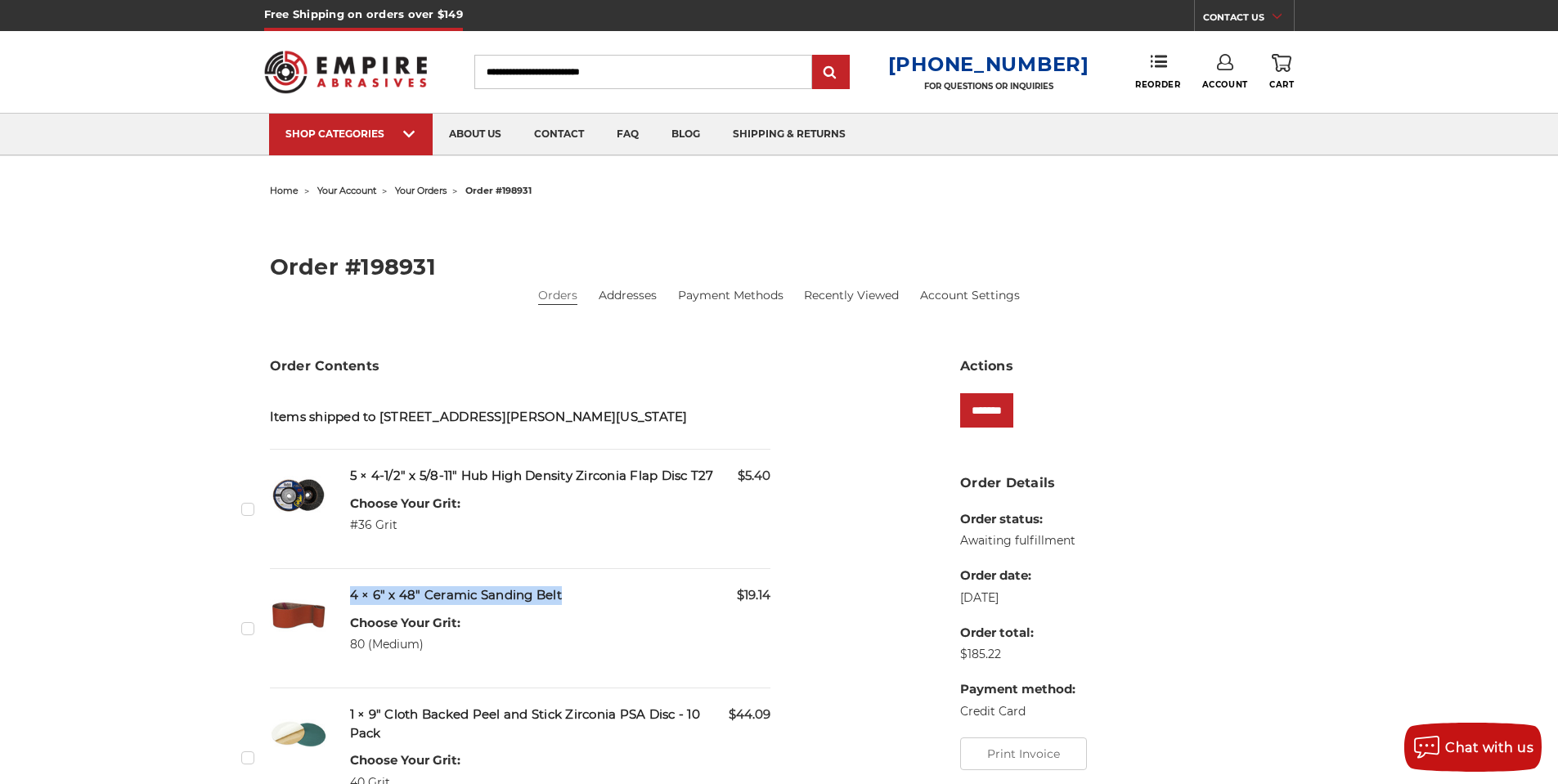
drag, startPoint x: 350, startPoint y: 591, endPoint x: 562, endPoint y: 597, distance: 212.1
click at [562, 597] on h5 "4 × 6" x 48" Ceramic Sanding Belt" at bounding box center [560, 594] width 421 height 19
copy h5 "4 × 6" x 48" Ceramic Sanding Belt"
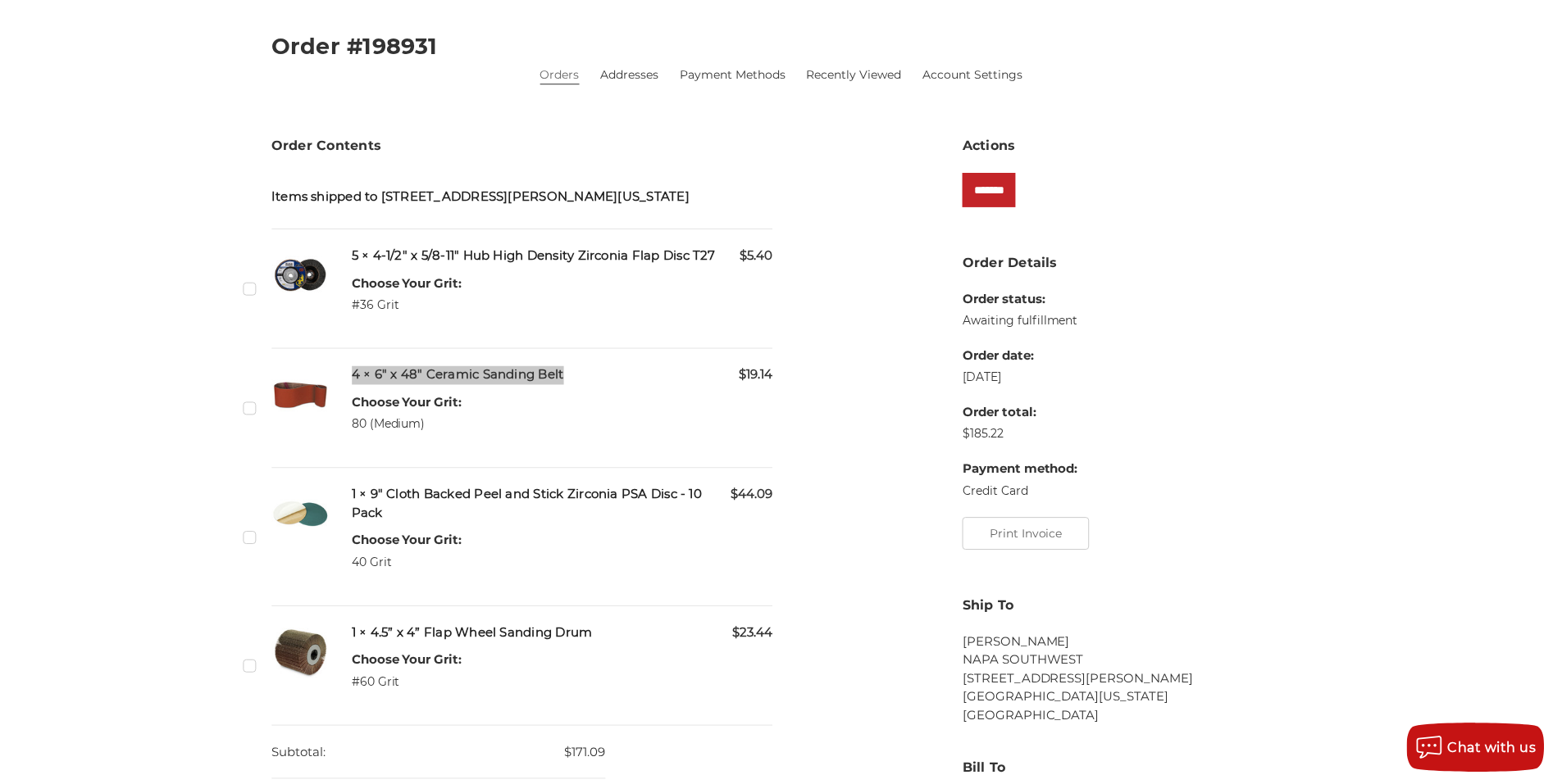
scroll to position [328, 0]
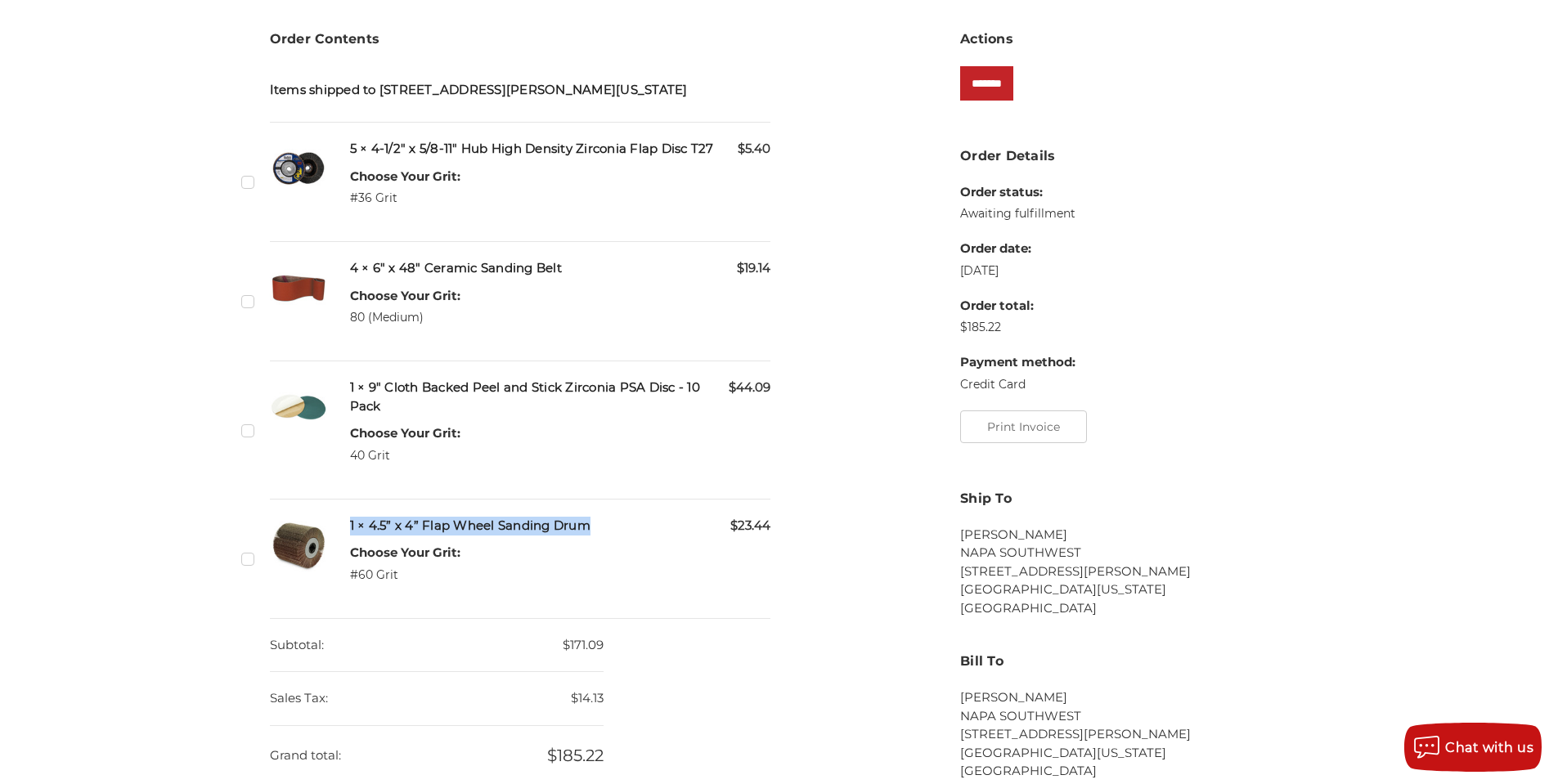
drag, startPoint x: 351, startPoint y: 523, endPoint x: 588, endPoint y: 525, distance: 237.0
click at [588, 525] on h5 "1 × 4.5” x 4” Flap Wheel Sanding Drum" at bounding box center [560, 526] width 421 height 19
copy h5 "1 × 4.5” x 4” Flap Wheel Sanding Drum"
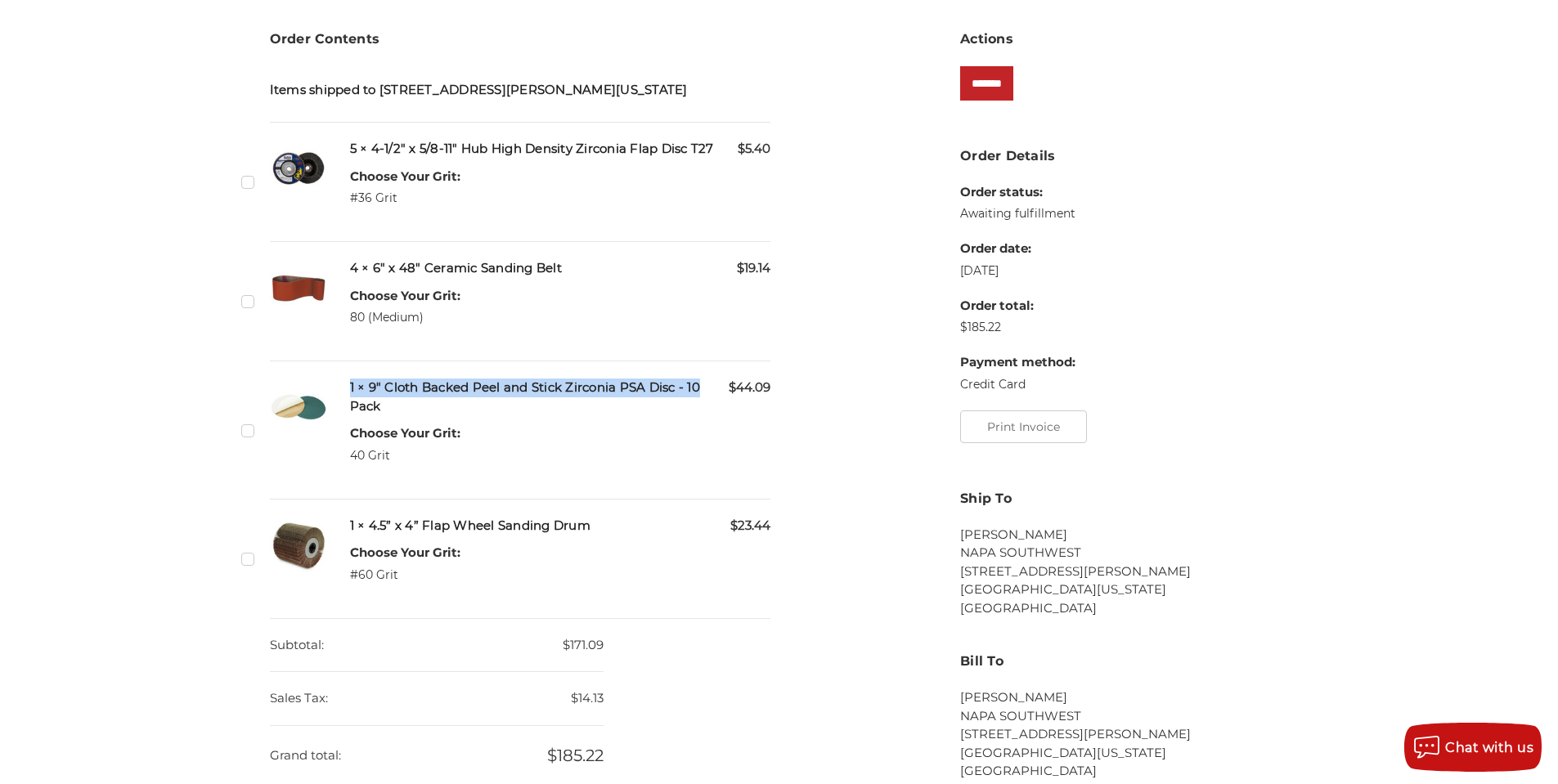
drag, startPoint x: 350, startPoint y: 387, endPoint x: 700, endPoint y: 396, distance: 350.1
click at [700, 396] on h5 "1 × 9" Cloth Backed Peel and Stick Zirconia PSA Disc - 10 Pack" at bounding box center [560, 396] width 421 height 36
copy h5 "1 × 9" Cloth Backed Peel and Stick Zirconia PSA Disc - 10"
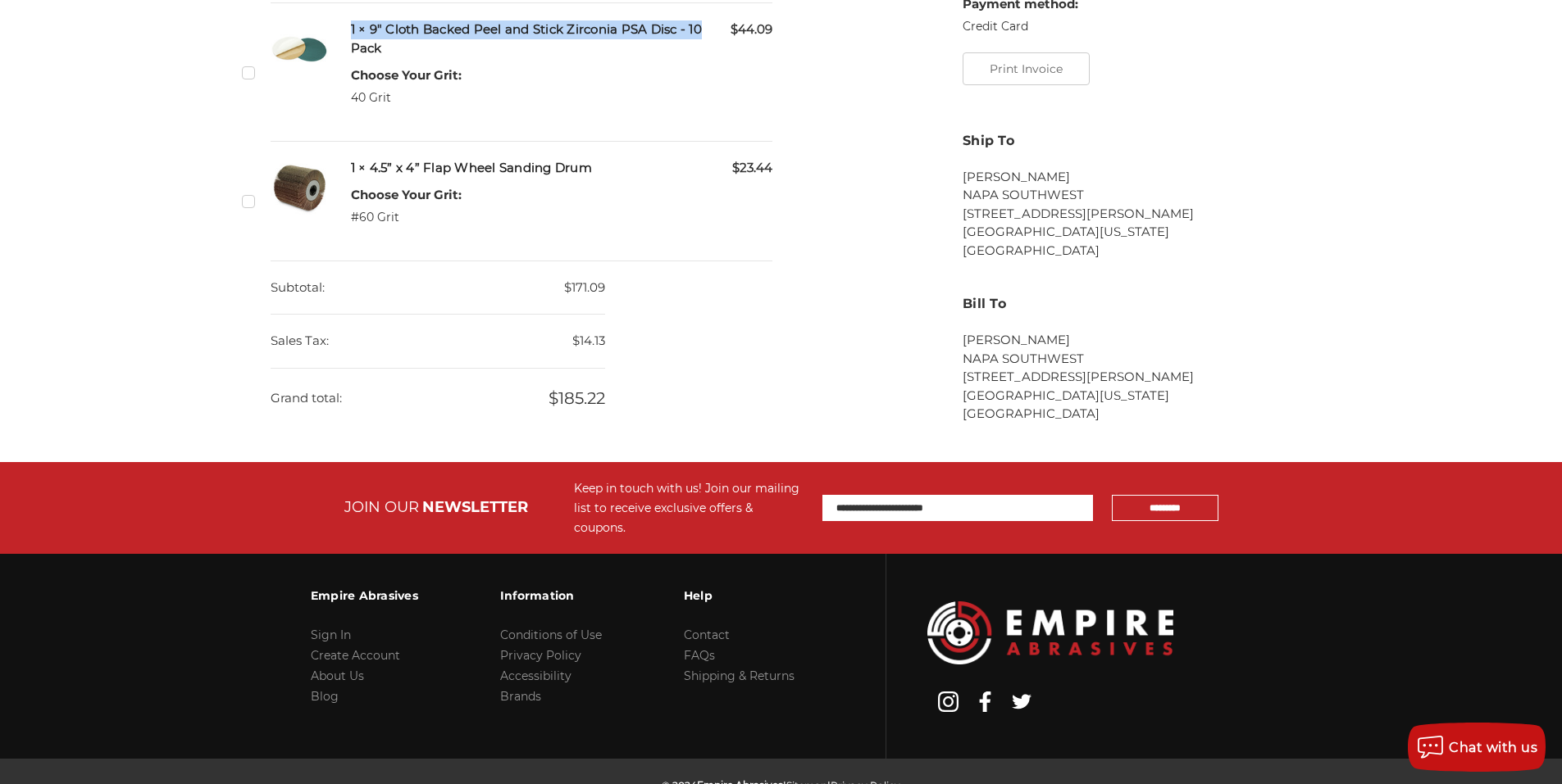
scroll to position [733, 0]
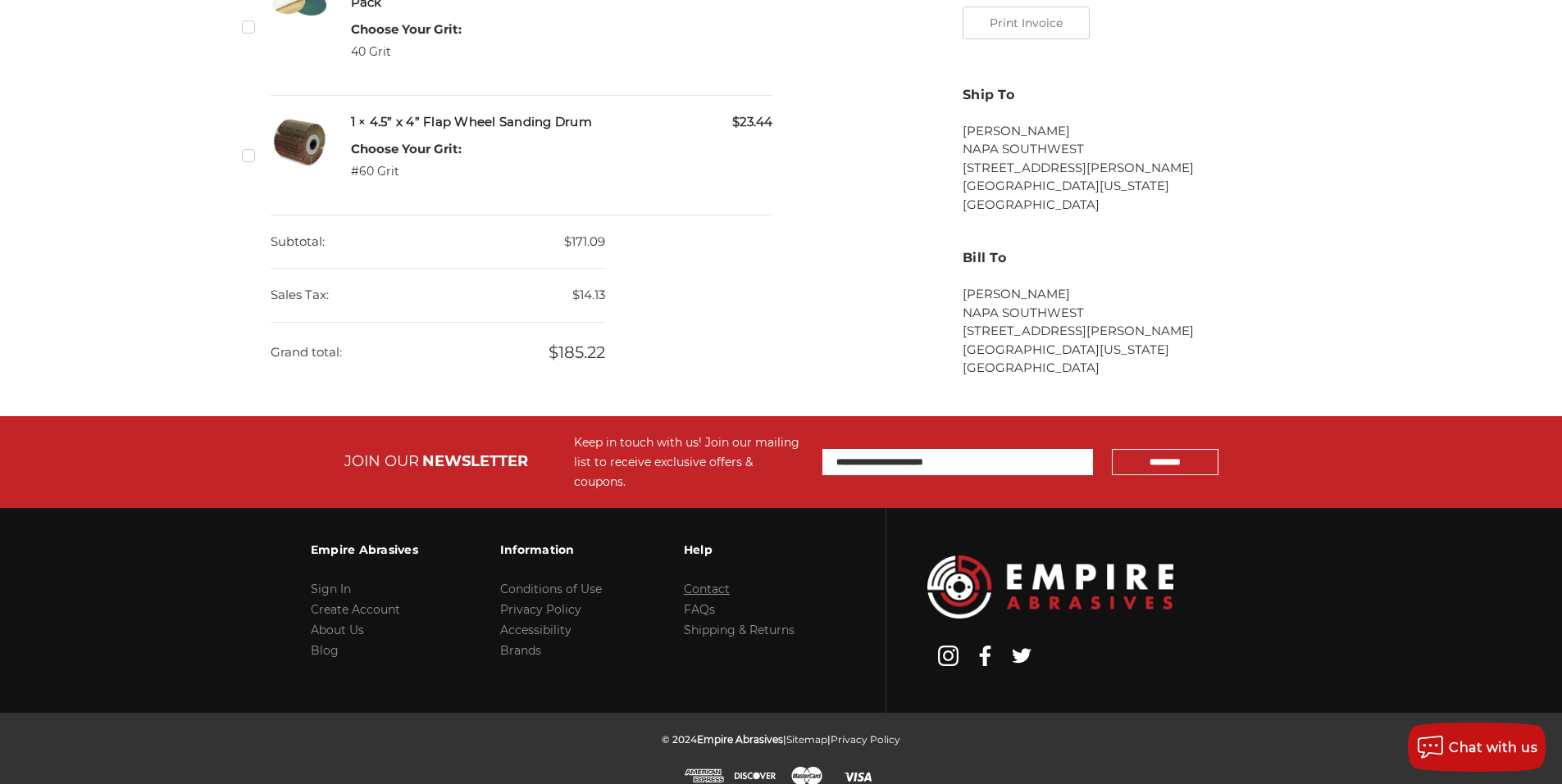
click at [711, 582] on link "Contact" at bounding box center [707, 589] width 46 height 15
